Goal: Task Accomplishment & Management: Complete application form

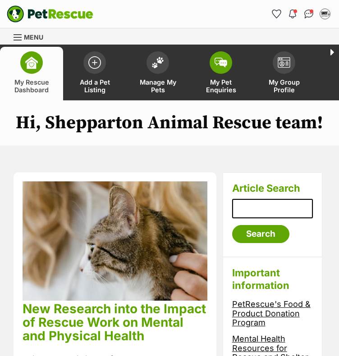
click at [228, 78] on span "My Pet Enquiries" at bounding box center [221, 85] width 41 height 15
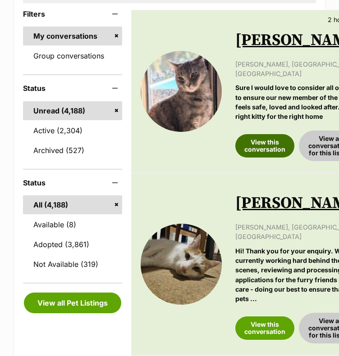
scroll to position [225, 0]
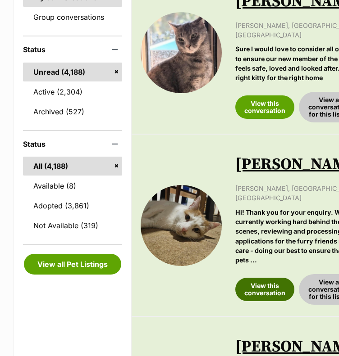
click at [269, 278] on link "View this conversation" at bounding box center [264, 289] width 59 height 23
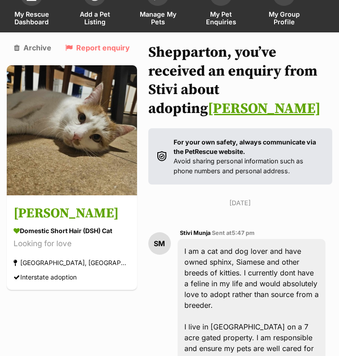
scroll to position [60, 0]
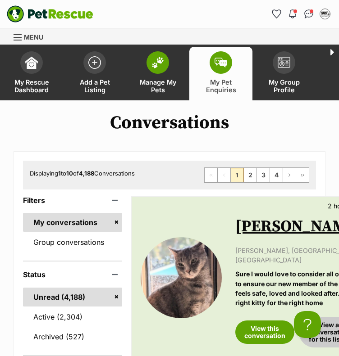
click at [162, 82] on span "Manage My Pets" at bounding box center [157, 85] width 41 height 15
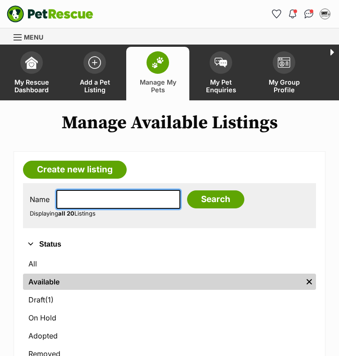
click at [132, 192] on input "text" at bounding box center [118, 199] width 124 height 19
type input "tink"
click at [187, 191] on input "Search" at bounding box center [215, 200] width 57 height 18
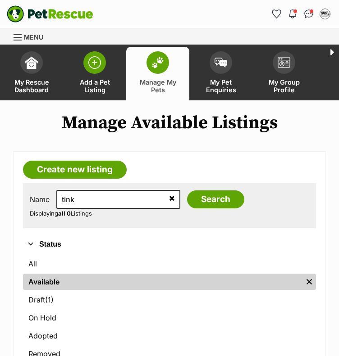
click at [96, 83] on span "Add a Pet Listing" at bounding box center [94, 85] width 41 height 15
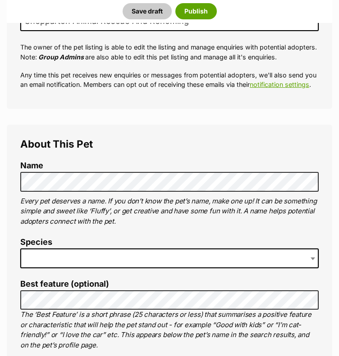
scroll to position [225, 0]
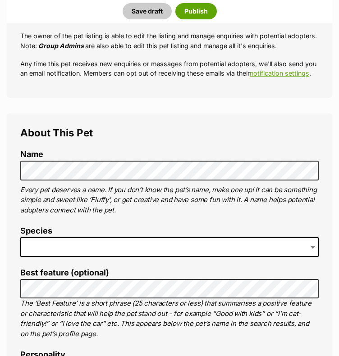
click at [102, 237] on span at bounding box center [169, 247] width 298 height 20
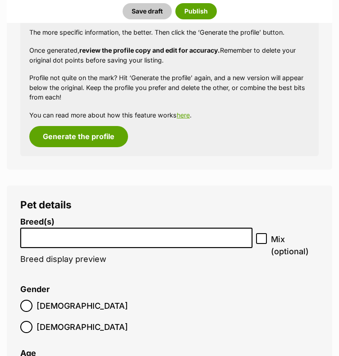
scroll to position [946, 0]
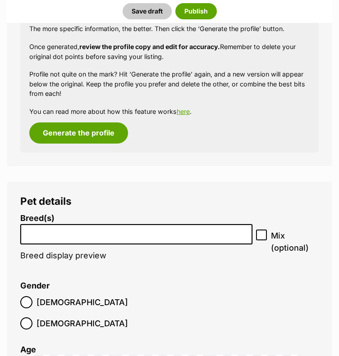
click at [136, 228] on input "search" at bounding box center [136, 232] width 226 height 9
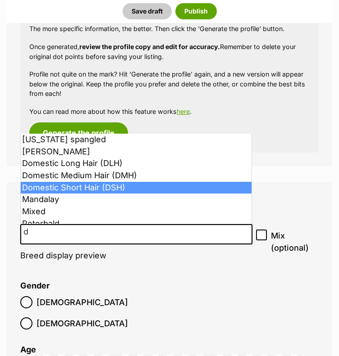
type input "d"
select select "252102"
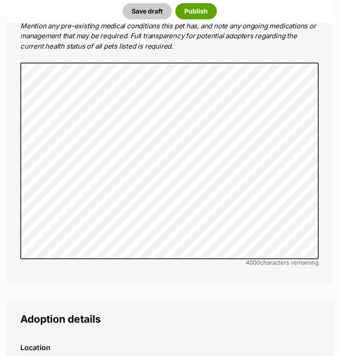
scroll to position [1938, 0]
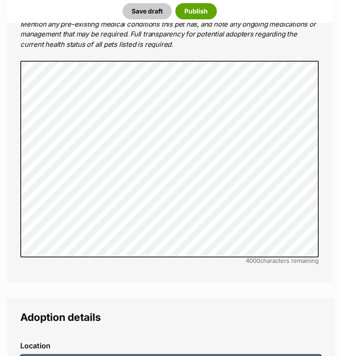
type input "Shepparton, Victoria, 3630"
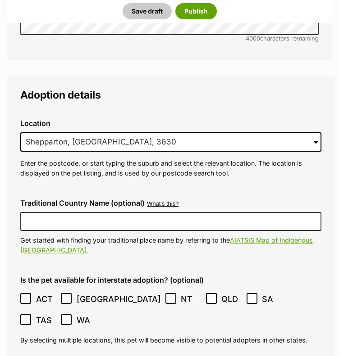
scroll to position [2163, 0]
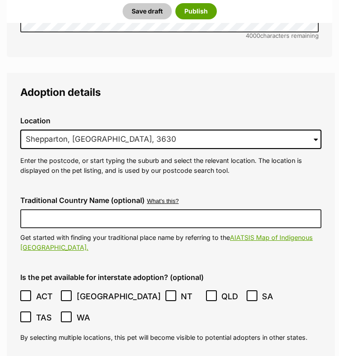
checkbox input "true"
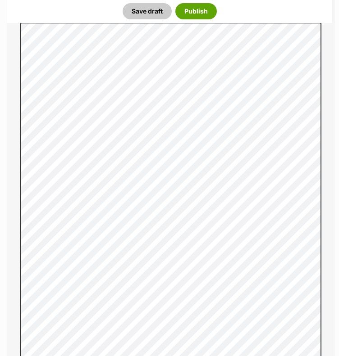
scroll to position [2839, 0]
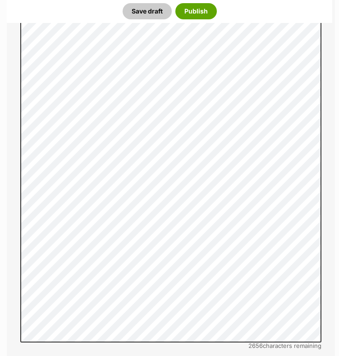
radio input "true"
paste input "956000018344647"
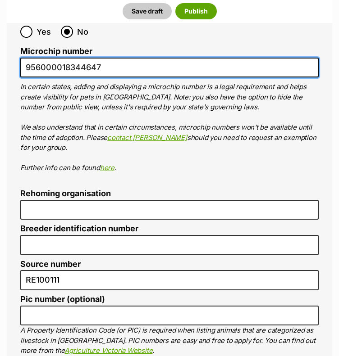
scroll to position [3334, 0]
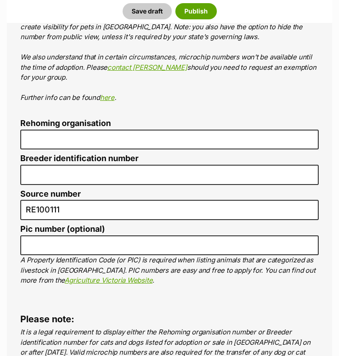
type input "956000018344647"
radio input "true"
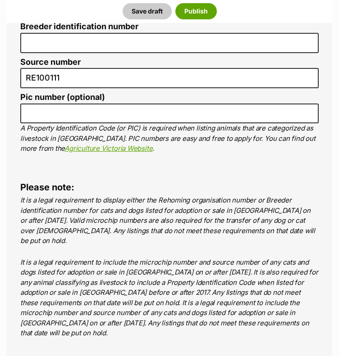
scroll to position [3470, 0]
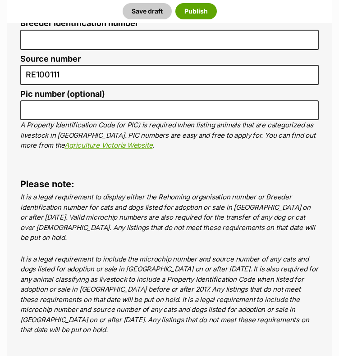
checkbox input "true"
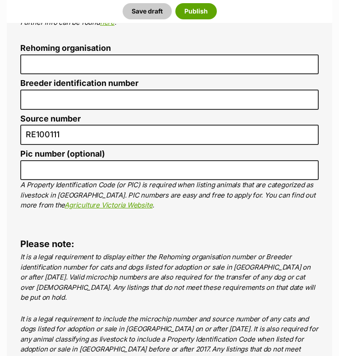
scroll to position [3379, 0]
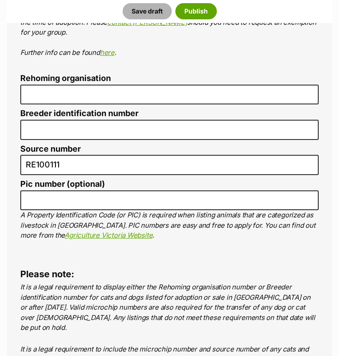
click at [150, 10] on button "Save draft" at bounding box center [147, 11] width 49 height 16
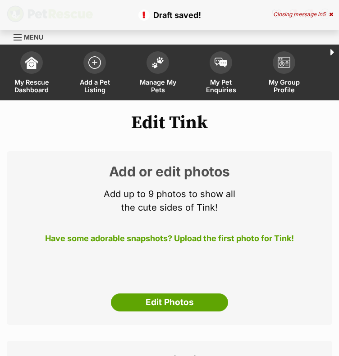
scroll to position [180, 0]
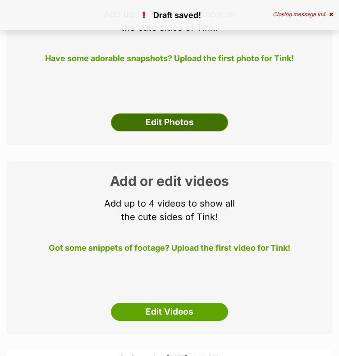
click at [207, 114] on link "Edit Photos" at bounding box center [169, 123] width 117 height 18
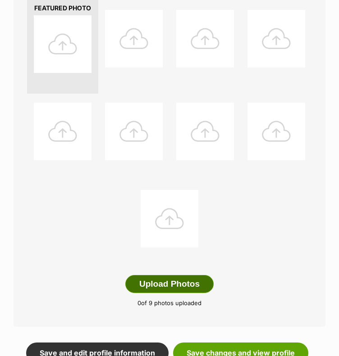
scroll to position [270, 0]
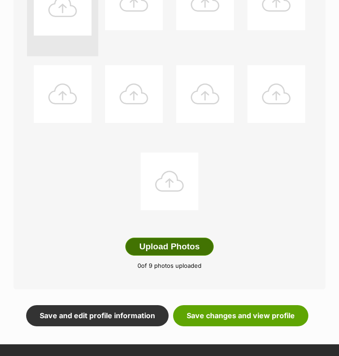
click at [191, 241] on button "Upload Photos" at bounding box center [169, 247] width 88 height 18
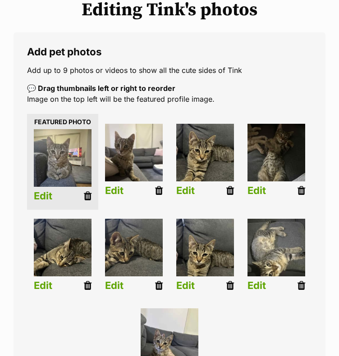
scroll to position [103, 0]
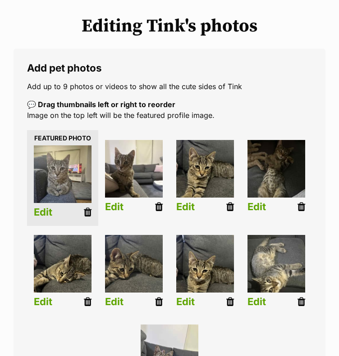
drag, startPoint x: 231, startPoint y: 202, endPoint x: 213, endPoint y: 34, distance: 169.0
click at [231, 202] on icon at bounding box center [230, 207] width 8 height 10
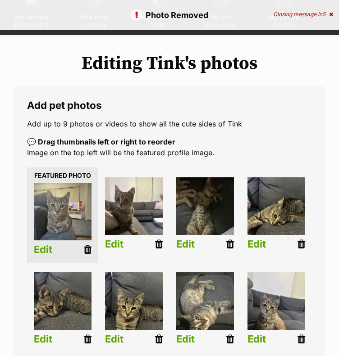
scroll to position [90, 0]
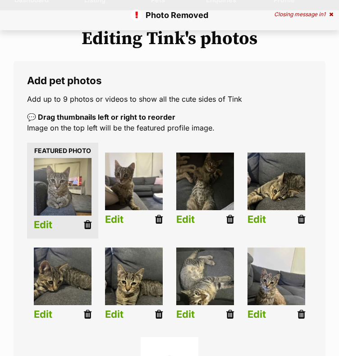
click at [264, 309] on link "Edit" at bounding box center [256, 314] width 18 height 11
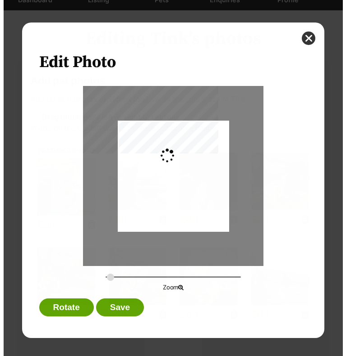
scroll to position [0, 0]
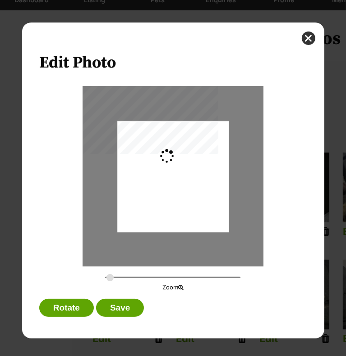
type input "0.2744"
drag, startPoint x: 199, startPoint y: 209, endPoint x: 207, endPoint y: 182, distance: 27.8
click at [207, 182] on div "Dialog Window - Close (Press escape to close)" at bounding box center [172, 158] width 111 height 148
click at [125, 301] on button "Save" at bounding box center [120, 308] width 48 height 18
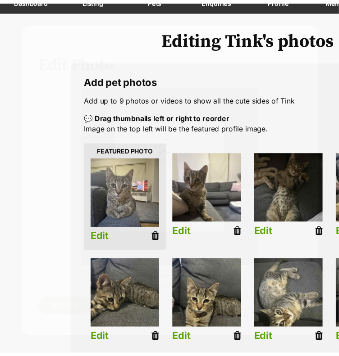
scroll to position [90, 0]
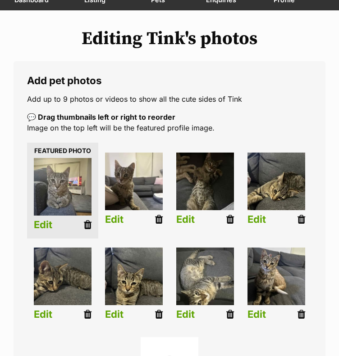
click at [119, 309] on link "Edit" at bounding box center [114, 314] width 18 height 11
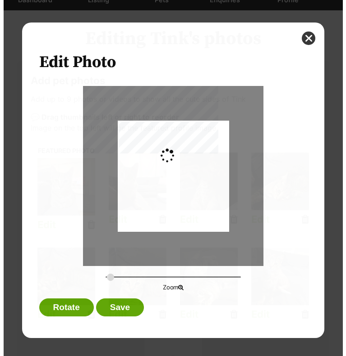
scroll to position [0, 0]
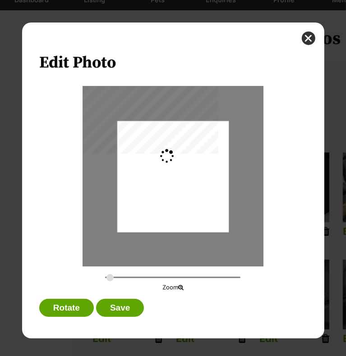
type input "0.2744"
drag, startPoint x: 200, startPoint y: 187, endPoint x: 202, endPoint y: 174, distance: 12.9
click at [202, 174] on div "Dialog Window - Close (Press escape to close)" at bounding box center [172, 164] width 111 height 148
click at [127, 302] on button "Save" at bounding box center [120, 308] width 48 height 18
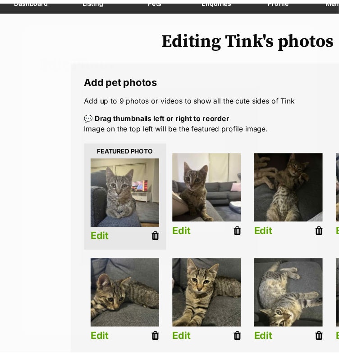
scroll to position [90, 0]
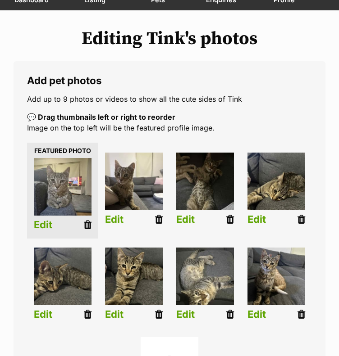
click at [50, 309] on link "Edit" at bounding box center [43, 314] width 18 height 11
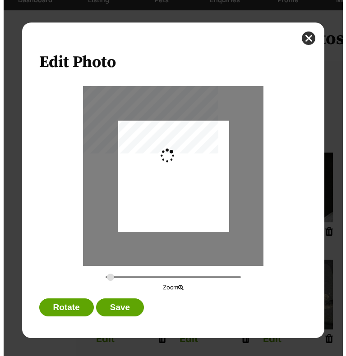
scroll to position [0, 0]
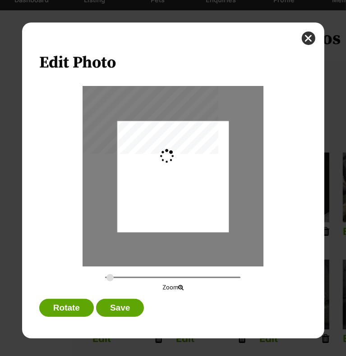
type input "0.3659"
drag, startPoint x: 189, startPoint y: 218, endPoint x: 204, endPoint y: 217, distance: 14.9
click at [204, 217] on div "Dialog Window - Close (Press escape to close)" at bounding box center [191, 176] width 148 height 111
click at [123, 301] on button "Save" at bounding box center [120, 308] width 48 height 18
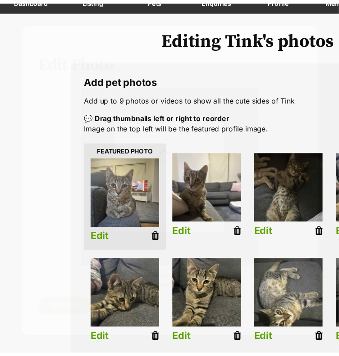
scroll to position [90, 0]
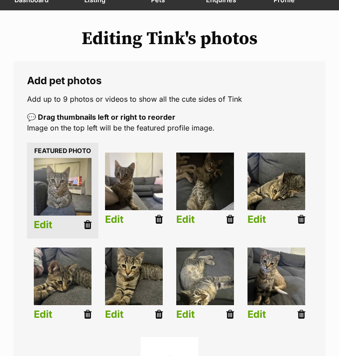
click at [191, 309] on link "Edit" at bounding box center [185, 314] width 18 height 11
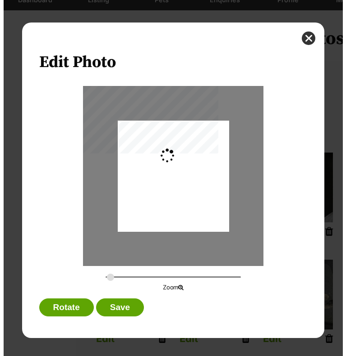
scroll to position [0, 0]
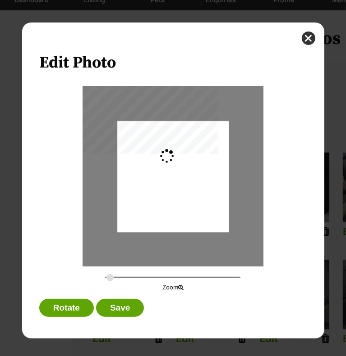
type input "0.2744"
drag, startPoint x: 195, startPoint y: 210, endPoint x: 198, endPoint y: 199, distance: 11.6
click at [198, 199] on div "Dialog Window - Close (Press escape to close)" at bounding box center [172, 165] width 111 height 148
click at [123, 311] on button "Save" at bounding box center [120, 308] width 48 height 18
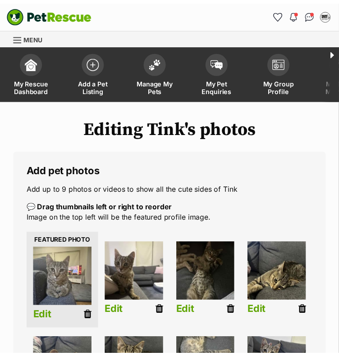
scroll to position [90, 0]
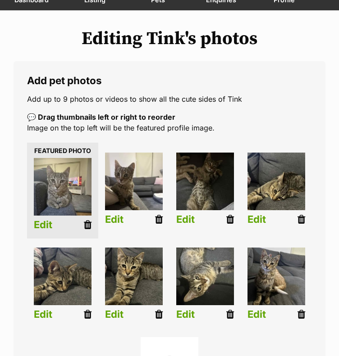
click at [115, 214] on link "Edit" at bounding box center [114, 219] width 18 height 11
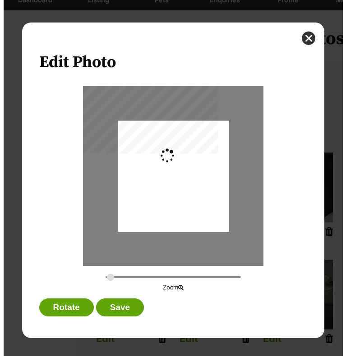
scroll to position [0, 0]
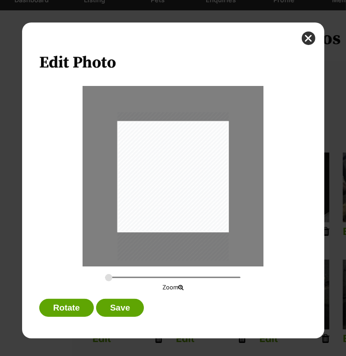
drag, startPoint x: 199, startPoint y: 200, endPoint x: 194, endPoint y: 210, distance: 10.9
click at [194, 210] on div "Dialog Window - Close (Press escape to close)" at bounding box center [172, 186] width 111 height 148
type input "0.2986"
click at [111, 278] on input "Dialog Window - Close (Press escape to close)" at bounding box center [172, 278] width 135 height 9
click at [119, 313] on button "Save" at bounding box center [120, 308] width 48 height 18
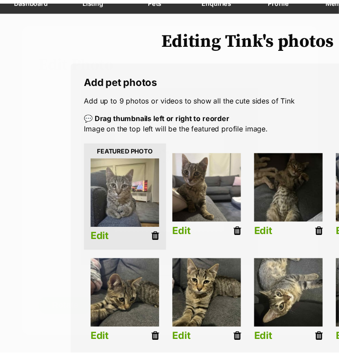
scroll to position [90, 0]
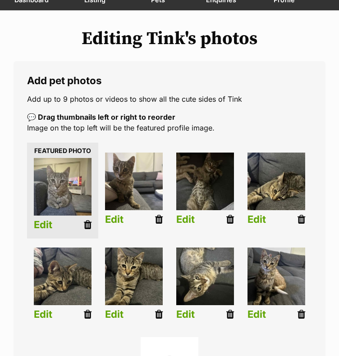
click at [50, 220] on link "Edit" at bounding box center [43, 224] width 18 height 11
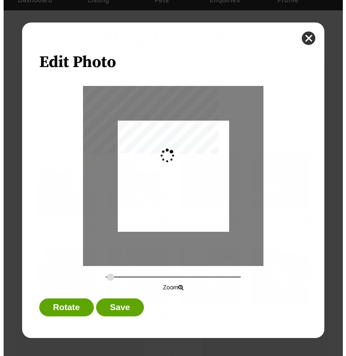
scroll to position [0, 0]
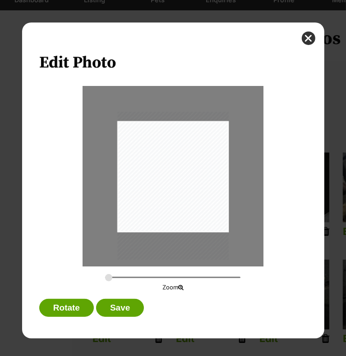
drag, startPoint x: 189, startPoint y: 192, endPoint x: 204, endPoint y: 203, distance: 18.7
click at [204, 203] on div "Dialog Window - Close (Press escape to close)" at bounding box center [172, 186] width 111 height 148
type input "0.3158"
click at [113, 277] on input "Dialog Window - Close (Press escape to close)" at bounding box center [172, 278] width 135 height 9
drag, startPoint x: 159, startPoint y: 212, endPoint x: 162, endPoint y: 216, distance: 5.4
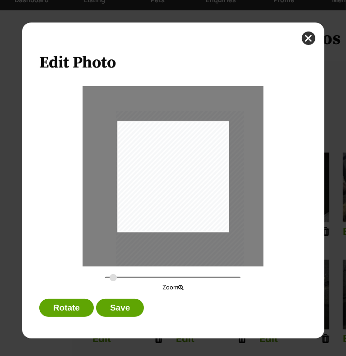
click at [162, 216] on div "Dialog Window - Close (Press escape to close)" at bounding box center [179, 196] width 128 height 171
click at [126, 305] on button "Save" at bounding box center [120, 308] width 48 height 18
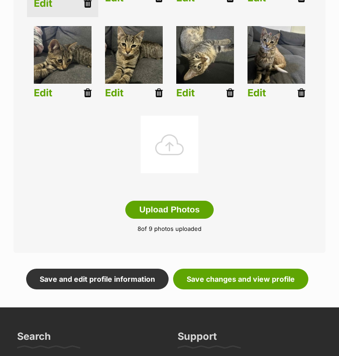
scroll to position [315, 0]
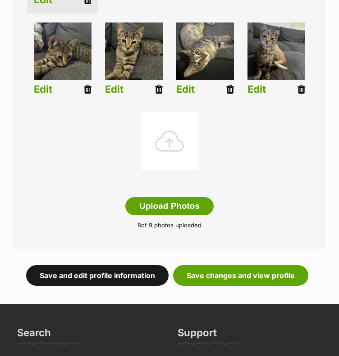
click at [121, 265] on link "Save and edit profile information" at bounding box center [97, 275] width 142 height 21
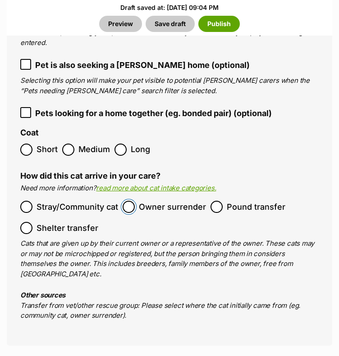
scroll to position [1802, 0]
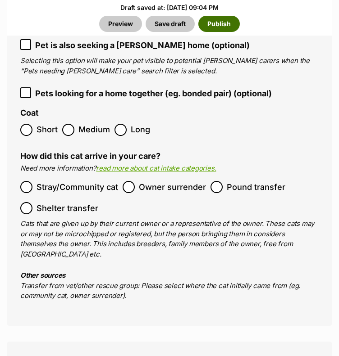
click at [218, 20] on button "Publish" at bounding box center [218, 24] width 41 height 16
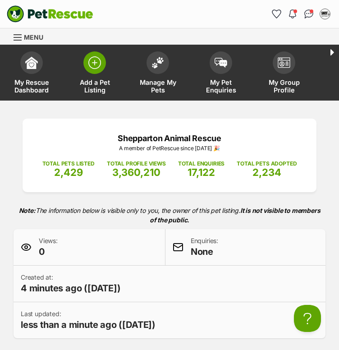
click at [100, 84] on span "Add a Pet Listing" at bounding box center [94, 85] width 41 height 15
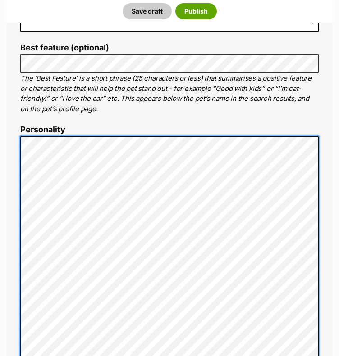
scroll to position [225, 0]
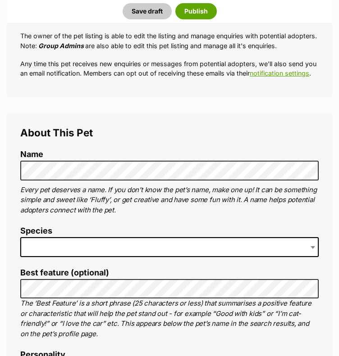
click at [109, 237] on span at bounding box center [169, 247] width 298 height 20
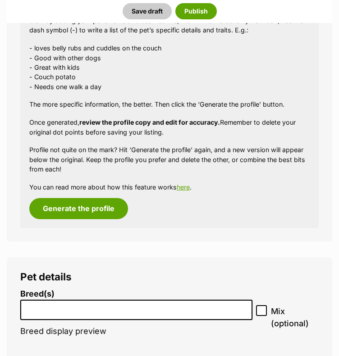
scroll to position [901, 0]
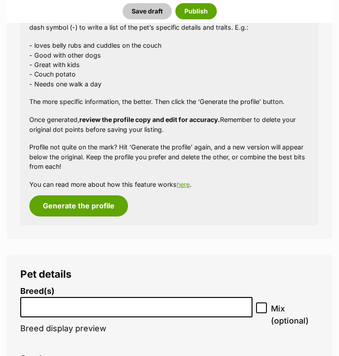
click at [153, 301] on input "search" at bounding box center [136, 305] width 226 height 9
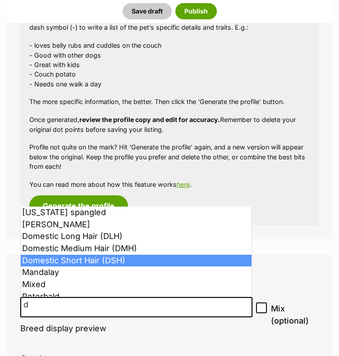
type input "d"
select select "252102"
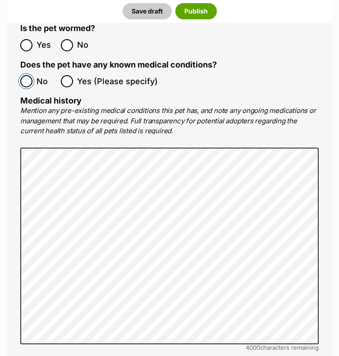
scroll to position [1892, 0]
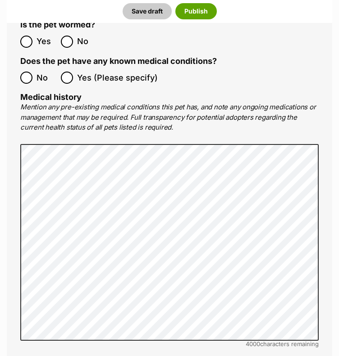
type input "Shepparton, Victoria, 3630"
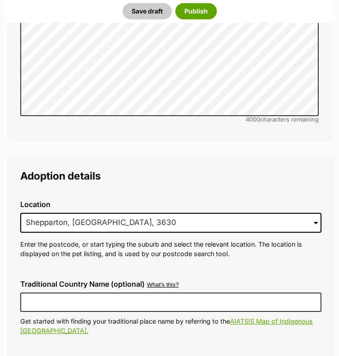
scroll to position [2118, 0]
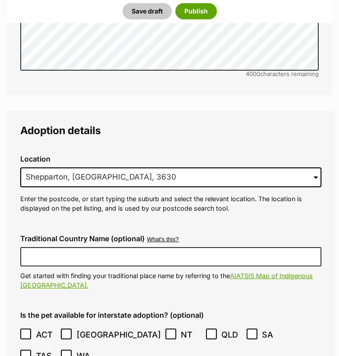
checkbox input "true"
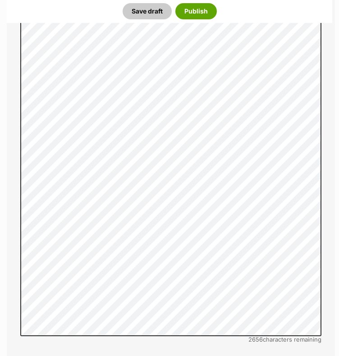
scroll to position [2884, 0]
radio input "true"
paste input "956000018341693"
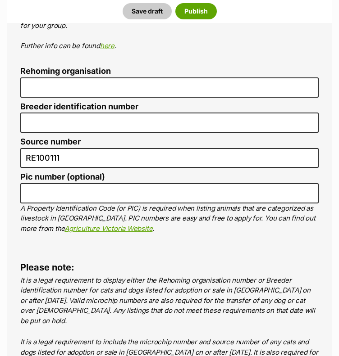
type input "956000018341693"
radio input "true"
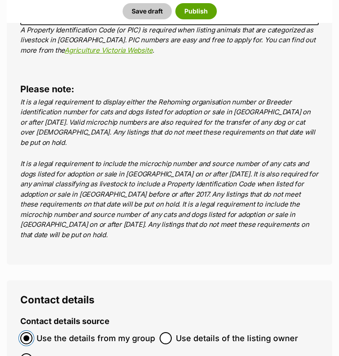
scroll to position [3605, 0]
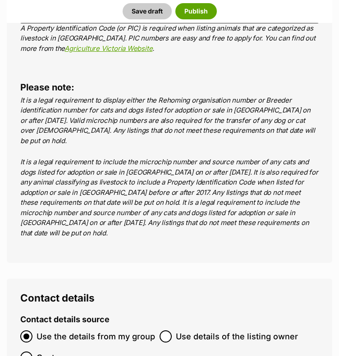
checkbox input "true"
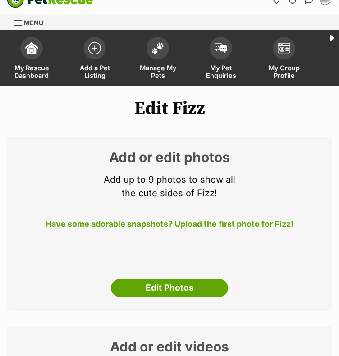
scroll to position [45, 0]
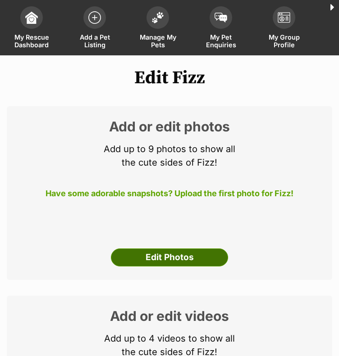
click at [180, 249] on link "Edit Photos" at bounding box center [169, 258] width 117 height 18
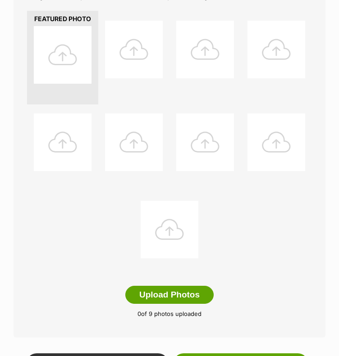
scroll to position [225, 0]
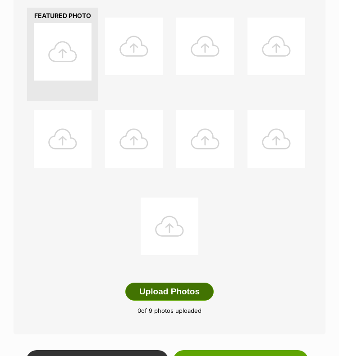
click at [185, 285] on button "Upload Photos" at bounding box center [169, 292] width 88 height 18
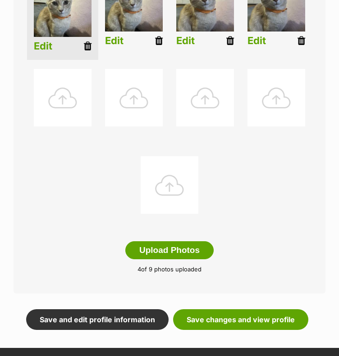
scroll to position [273, 0]
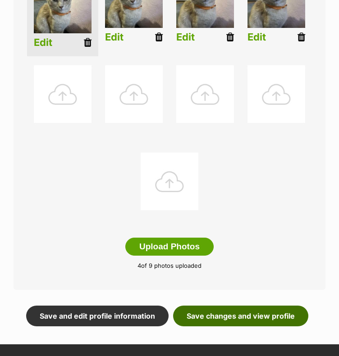
click at [222, 306] on link "Save changes and view profile" at bounding box center [240, 316] width 135 height 21
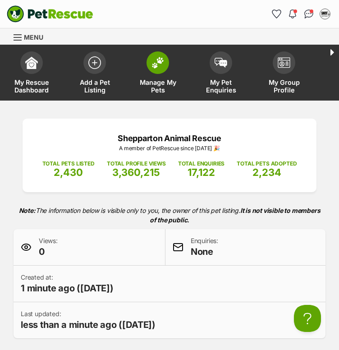
click at [145, 80] on span "Manage My Pets" at bounding box center [157, 85] width 41 height 15
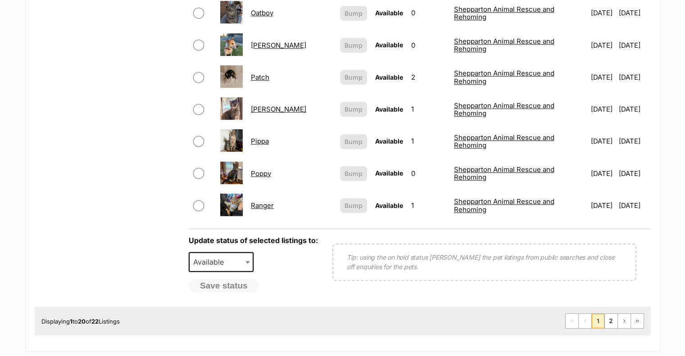
scroll to position [676, 0]
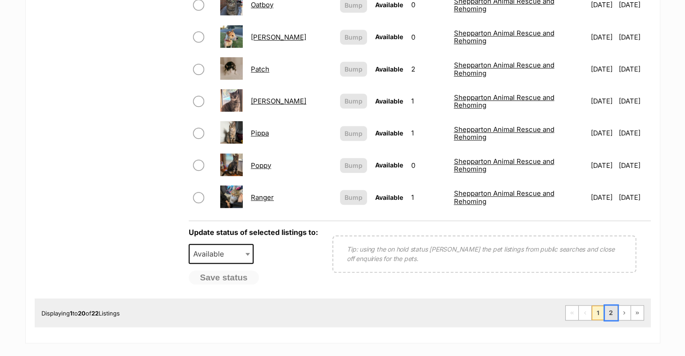
click at [338, 306] on link "2" at bounding box center [611, 313] width 13 height 14
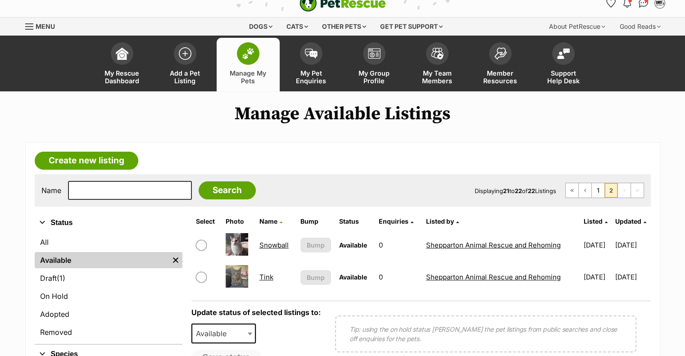
scroll to position [45, 0]
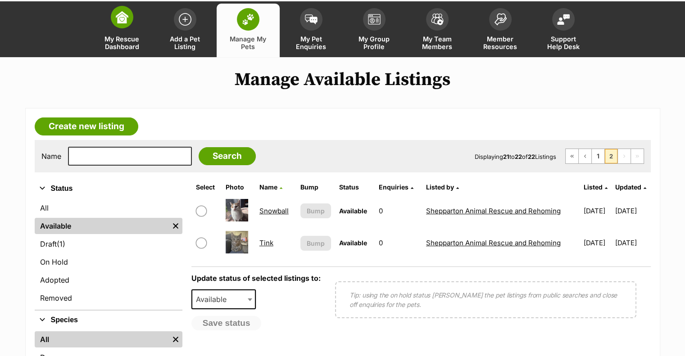
click at [117, 40] on span "My Rescue Dashboard" at bounding box center [122, 42] width 41 height 15
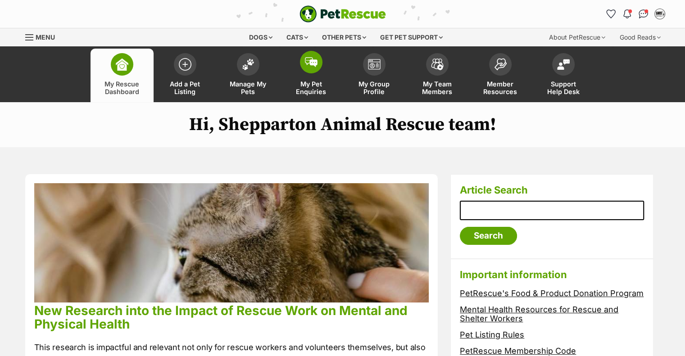
click at [314, 81] on span "My Pet Enquiries" at bounding box center [311, 87] width 41 height 15
